Goal: Task Accomplishment & Management: Manage account settings

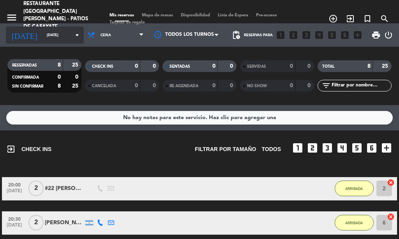
click at [72, 33] on icon "arrow_drop_down" at bounding box center [76, 34] width 9 height 9
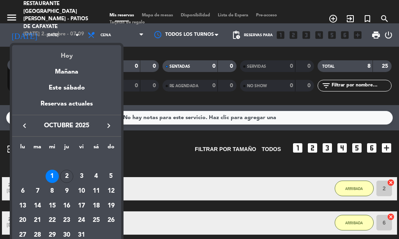
click at [63, 56] on div "Hoy" at bounding box center [66, 53] width 109 height 16
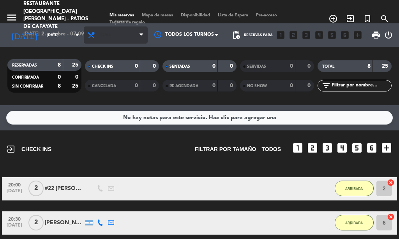
type input "[DEMOGRAPHIC_DATA][DATE]"
click at [139, 33] on icon at bounding box center [141, 35] width 4 height 6
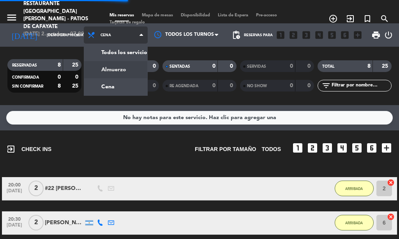
click at [104, 69] on div "menu Restaurante [GEOGRAPHIC_DATA][PERSON_NAME] - Patios de Cafayate [DATE] 2. …" at bounding box center [199, 52] width 399 height 105
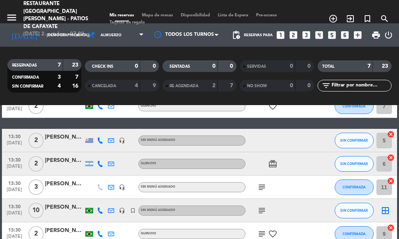
scroll to position [115, 0]
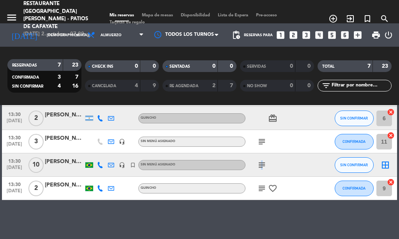
click at [260, 162] on icon "subject" at bounding box center [261, 164] width 9 height 9
click at [297, 134] on div "subject" at bounding box center [277, 141] width 65 height 23
click at [262, 143] on icon "subject" at bounding box center [261, 141] width 9 height 9
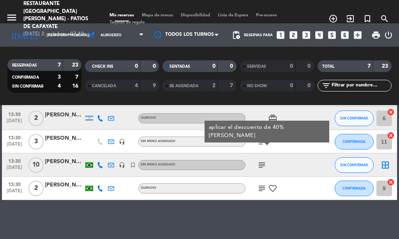
click at [261, 143] on icon "subject" at bounding box center [261, 141] width 9 height 9
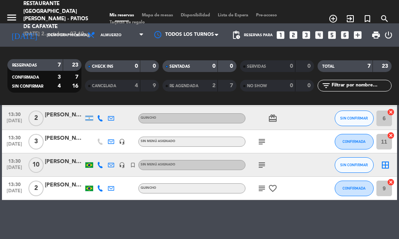
click at [262, 190] on icon "subject" at bounding box center [261, 188] width 9 height 9
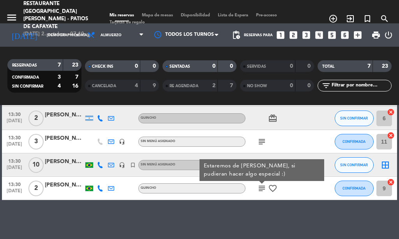
click at [261, 189] on icon "subject" at bounding box center [261, 188] width 9 height 9
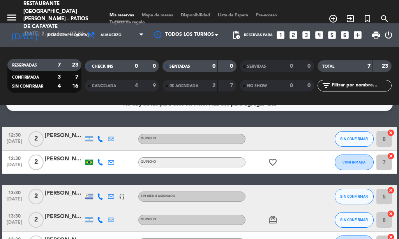
scroll to position [0, 0]
